Goal: Find specific page/section: Find specific page/section

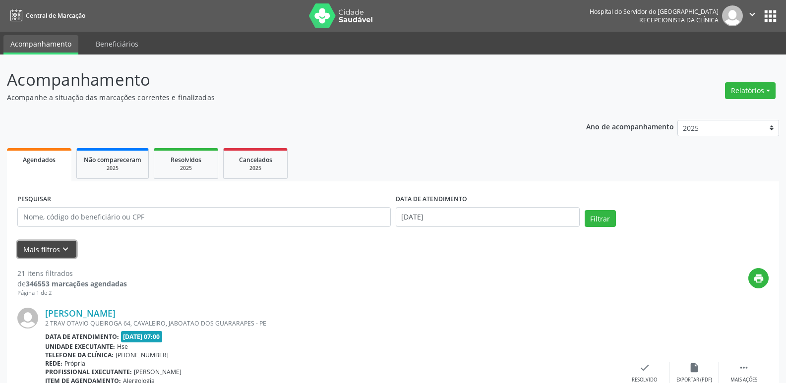
click at [55, 254] on button "Mais filtros keyboard_arrow_down" at bounding box center [46, 249] width 59 height 17
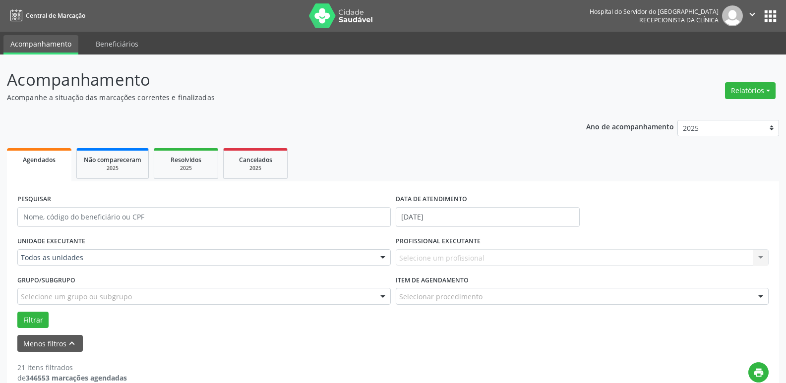
click at [80, 264] on div "Todos as unidades" at bounding box center [203, 257] width 373 height 17
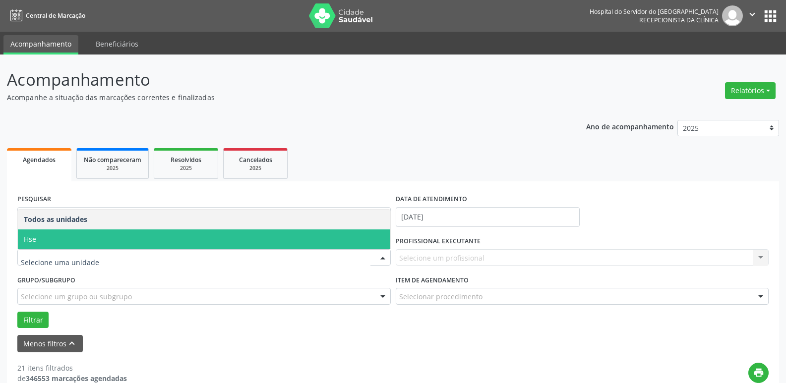
click at [54, 247] on span "Hse" at bounding box center [204, 239] width 372 height 20
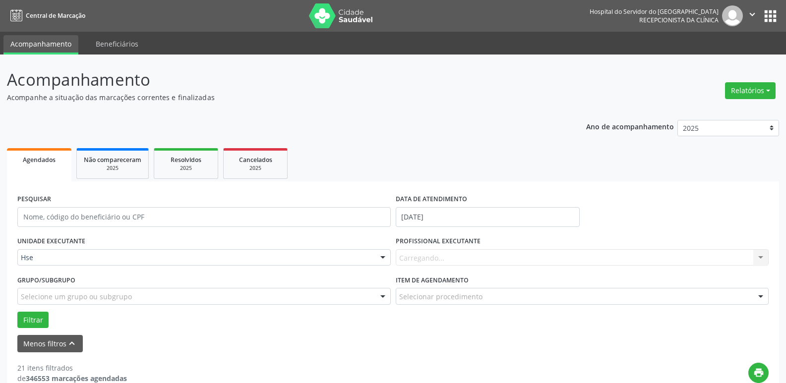
click at [437, 257] on div "Carregando... Nenhum resultado encontrado para: " " Não há nenhuma opção para s…" at bounding box center [582, 257] width 373 height 17
click at [437, 255] on div "Carregando... Nenhum resultado encontrado para: " " Não há nenhuma opção para s…" at bounding box center [582, 257] width 373 height 17
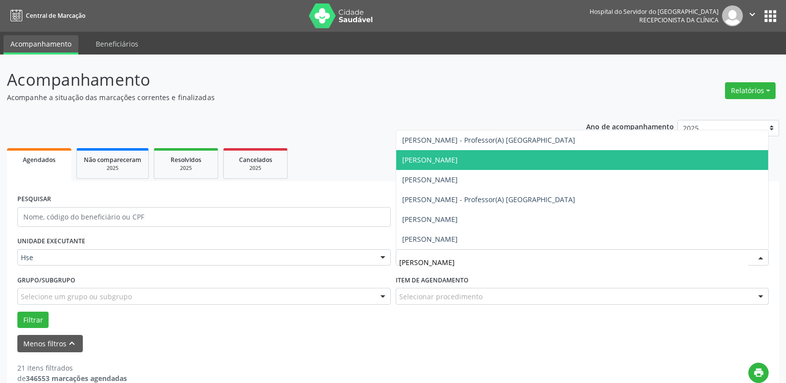
click at [457, 162] on span "[PERSON_NAME]" at bounding box center [430, 159] width 56 height 9
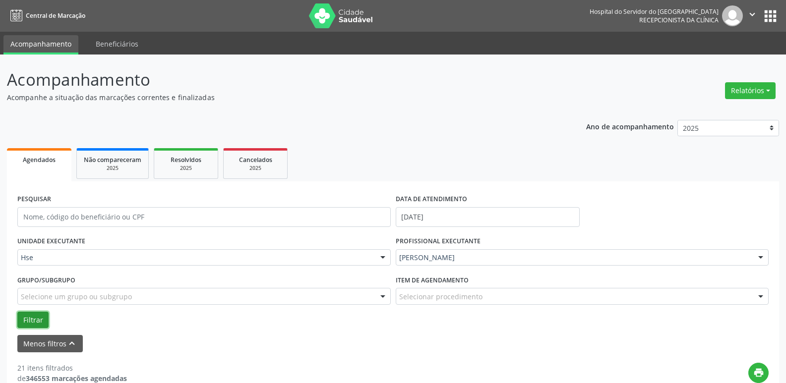
click at [30, 326] on button "Filtrar" at bounding box center [32, 320] width 31 height 17
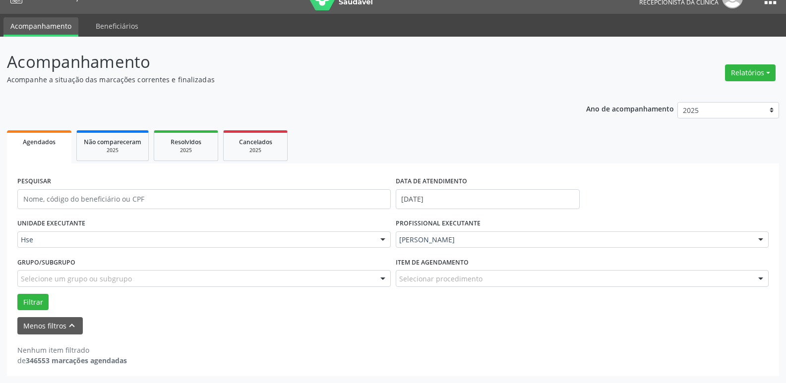
scroll to position [18, 0]
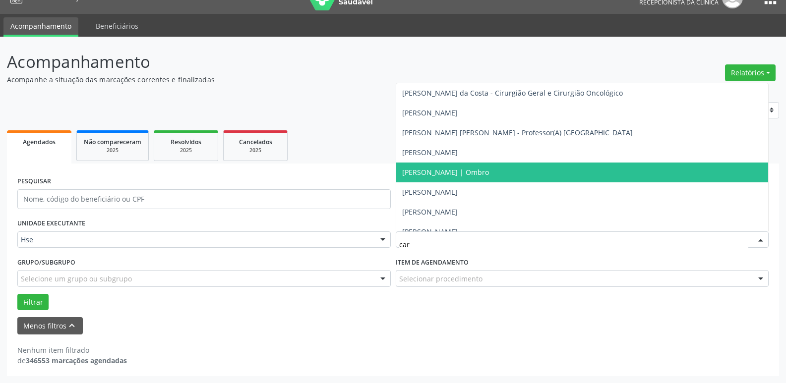
type input "card"
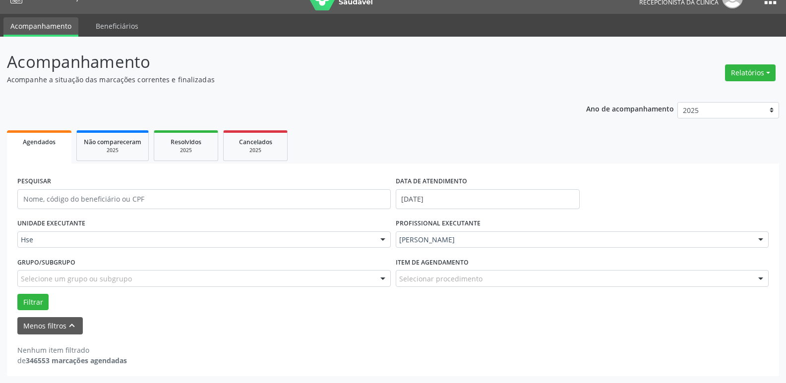
drag, startPoint x: 464, startPoint y: 303, endPoint x: 434, endPoint y: 282, distance: 36.7
click at [463, 303] on div "Filtrar" at bounding box center [393, 302] width 756 height 17
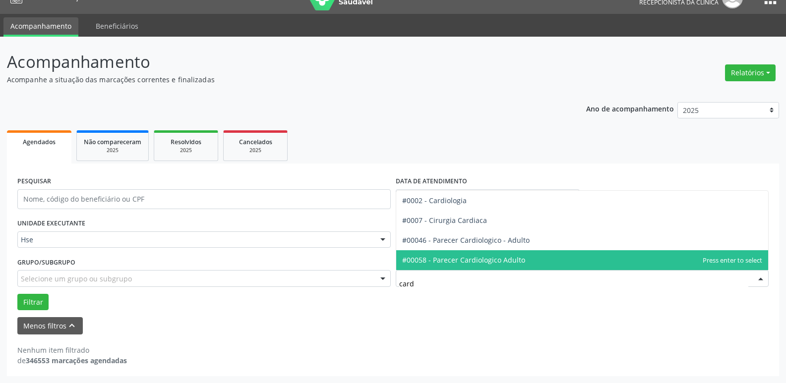
click at [456, 293] on input "card" at bounding box center [573, 284] width 349 height 20
type input "c"
type input "ergo"
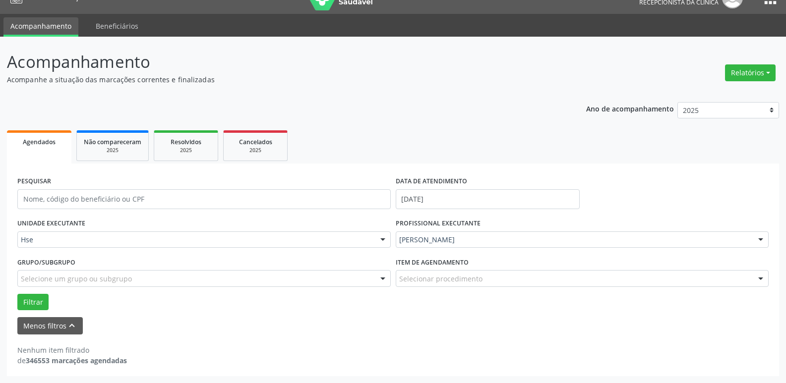
click at [403, 306] on div "Filtrar" at bounding box center [393, 302] width 756 height 17
